Goal: Information Seeking & Learning: Learn about a topic

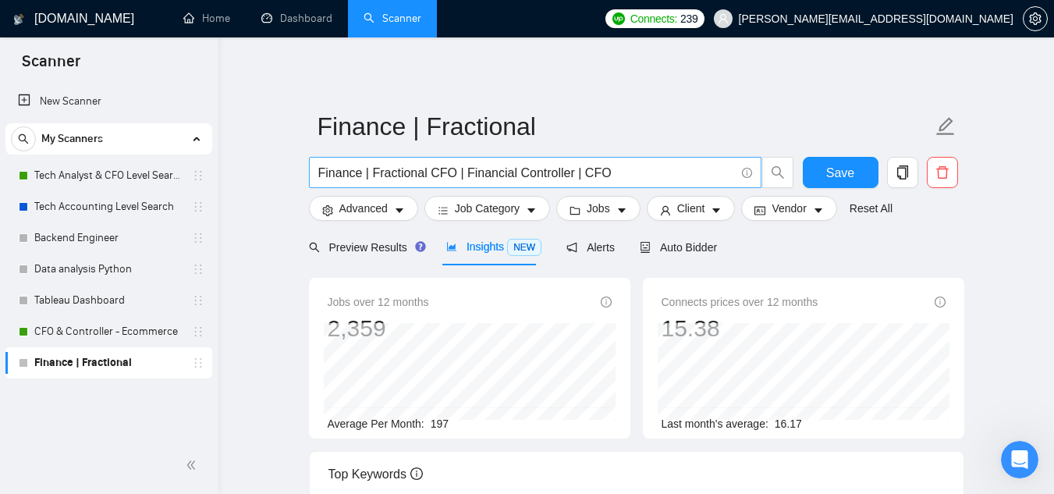
click at [532, 176] on input "Finance | Fractional CFO | Financial Controller | CFO" at bounding box center [526, 173] width 417 height 20
click at [389, 173] on input "Local SEO | GMB" at bounding box center [526, 173] width 417 height 20
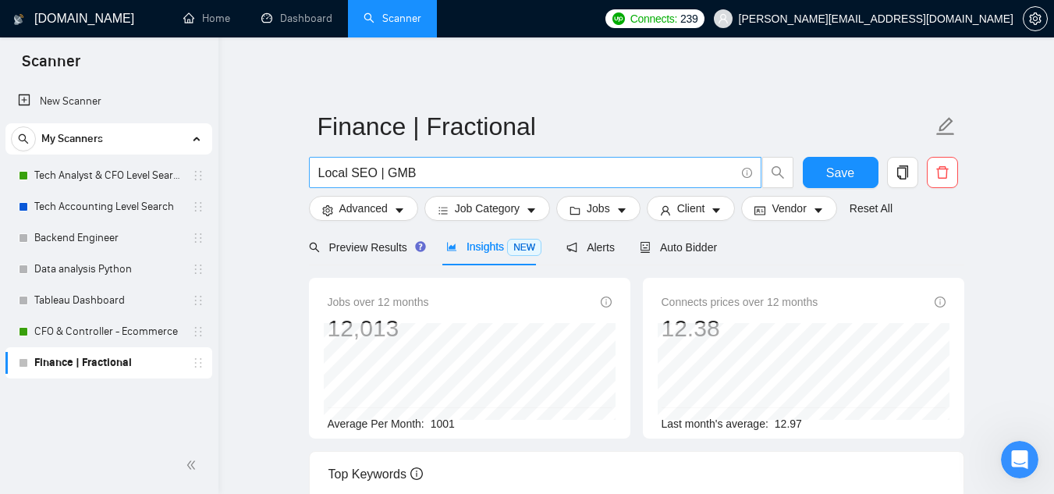
click at [389, 173] on input "Local SEO | GMB" at bounding box center [526, 173] width 417 height 20
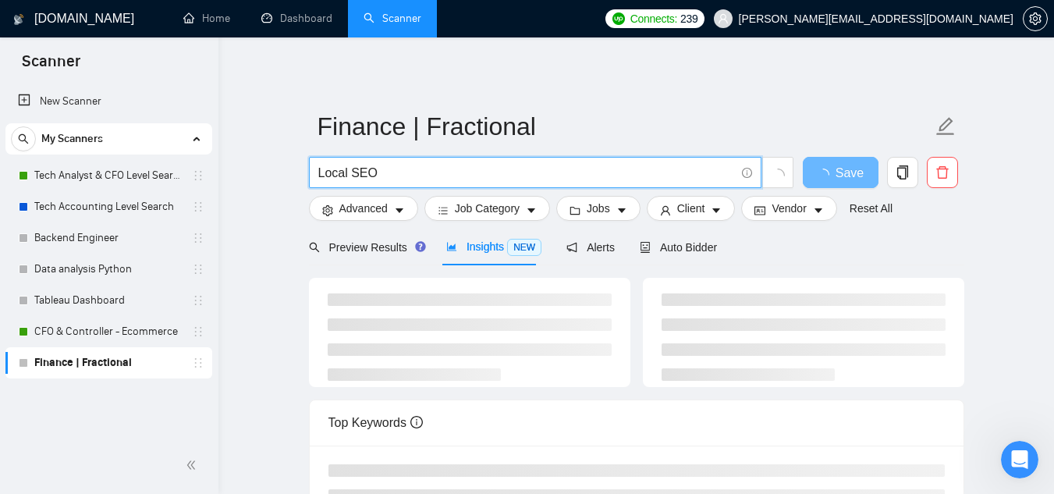
type input "Local SEO"
click at [251, 294] on main "Finance | Fractional Local SEO Save Advanced Job Category Jobs Client Vendor Re…" at bounding box center [637, 408] width 786 height 692
